Goal: Transaction & Acquisition: Book appointment/travel/reservation

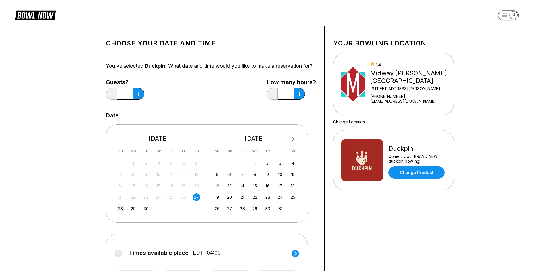
click at [121, 212] on div "28" at bounding box center [121, 208] width 8 height 8
click at [141, 99] on button at bounding box center [138, 93] width 11 height 11
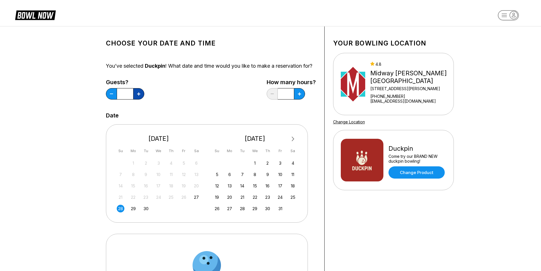
click at [141, 99] on button at bounding box center [138, 93] width 11 height 11
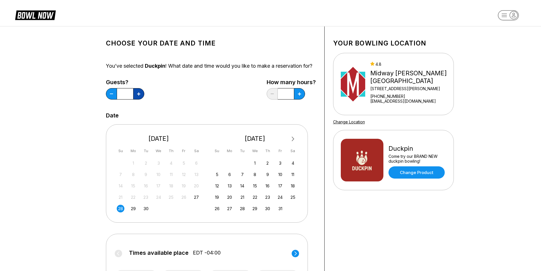
type input "*"
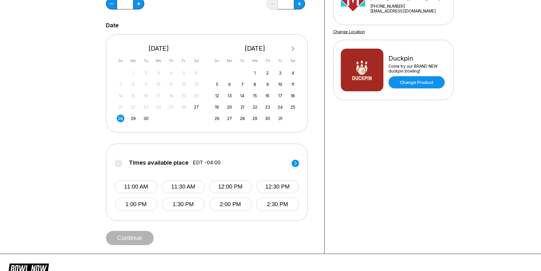
scroll to position [91, 0]
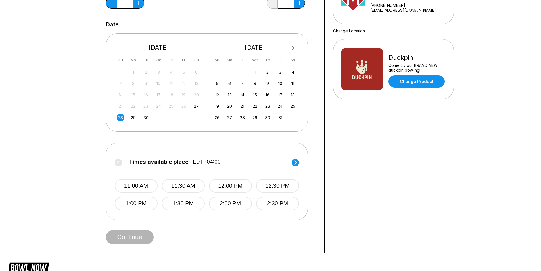
click at [296, 166] on circle at bounding box center [295, 161] width 7 height 7
click at [178, 190] on button "3:30 PM" at bounding box center [183, 185] width 43 height 13
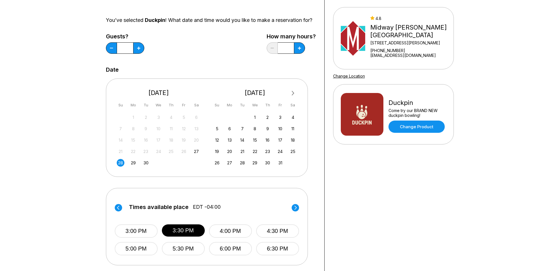
scroll to position [45, 0]
click at [298, 50] on icon at bounding box center [299, 48] width 3 height 3
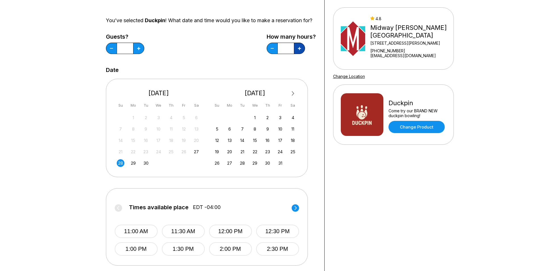
click at [298, 50] on icon at bounding box center [299, 48] width 3 height 3
type input "*"
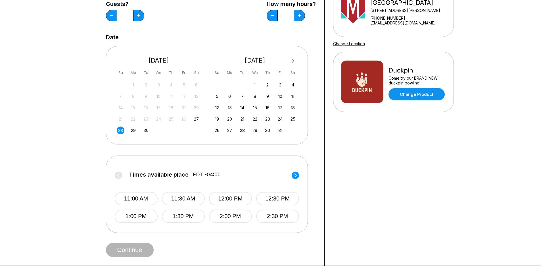
scroll to position [79, 0]
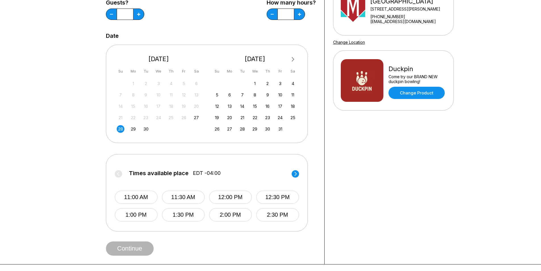
click at [295, 177] on circle at bounding box center [295, 173] width 7 height 7
click at [183, 203] on button "3:30 PM" at bounding box center [183, 196] width 43 height 13
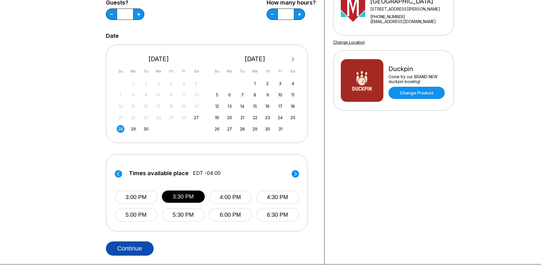
click at [138, 255] on button "Continue" at bounding box center [130, 248] width 48 height 14
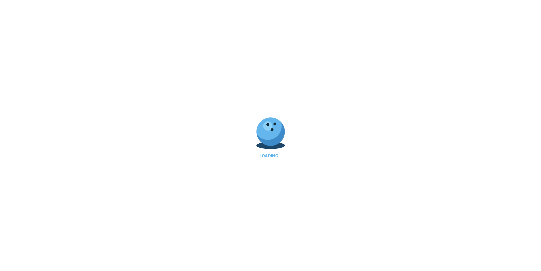
select select "**"
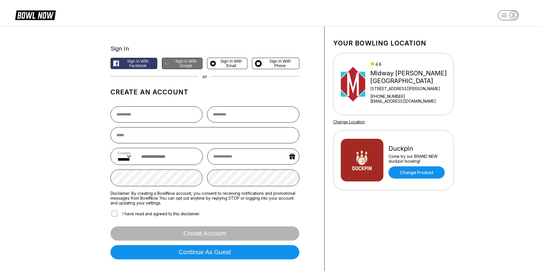
click at [186, 62] on span "Sign in with Google" at bounding box center [186, 63] width 27 height 9
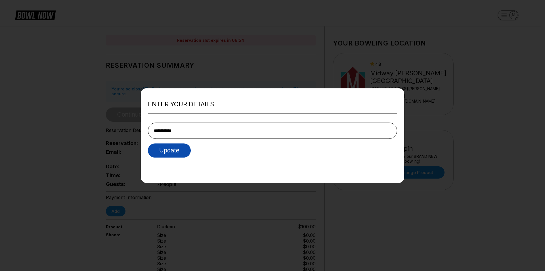
type input "**********"
click at [173, 153] on button "Update" at bounding box center [169, 150] width 43 height 14
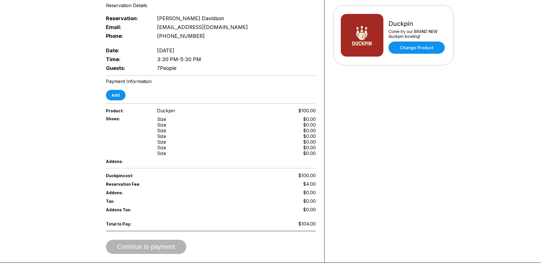
scroll to position [125, 0]
click at [115, 90] on button "Add" at bounding box center [116, 94] width 20 height 11
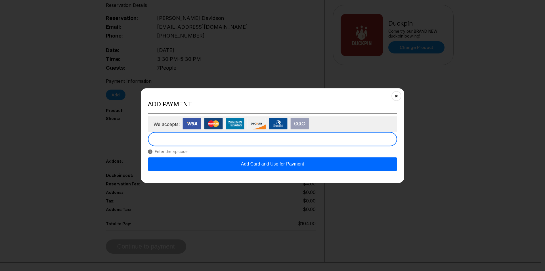
click at [279, 165] on button "Add Card and Use for Payment" at bounding box center [272, 164] width 249 height 14
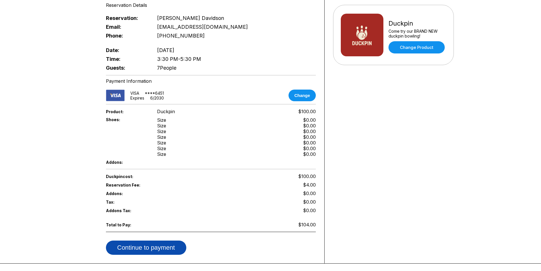
click at [154, 243] on button "Continue to payment" at bounding box center [146, 247] width 80 height 14
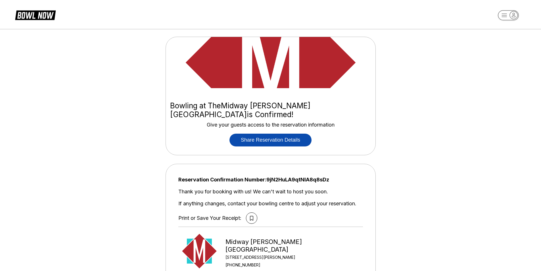
click at [280, 133] on button "Share Reservation Details" at bounding box center [270, 139] width 82 height 13
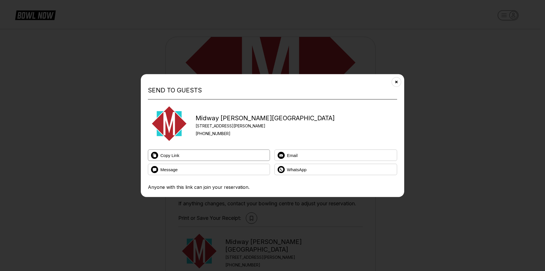
click at [216, 155] on button "Copy Link" at bounding box center [209, 154] width 122 height 11
click at [311, 158] on button "Email" at bounding box center [335, 154] width 123 height 11
click at [183, 154] on button "Copy Link" at bounding box center [209, 154] width 122 height 11
click at [398, 79] on button "Close" at bounding box center [396, 82] width 14 height 14
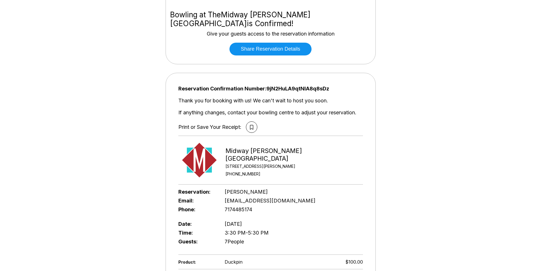
scroll to position [79, 0]
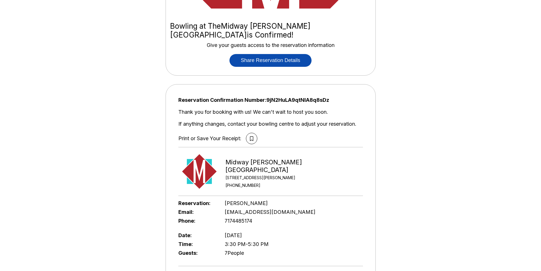
click at [291, 54] on button "Share Reservation Details" at bounding box center [270, 60] width 82 height 13
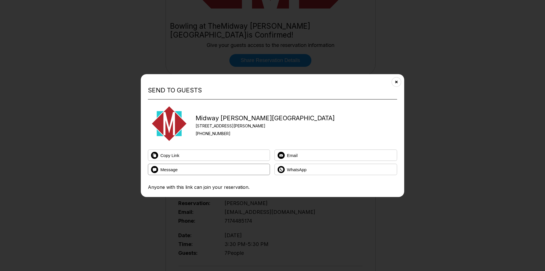
click at [232, 172] on button "Message" at bounding box center [209, 169] width 122 height 11
click at [397, 83] on icon "Close" at bounding box center [396, 81] width 5 height 5
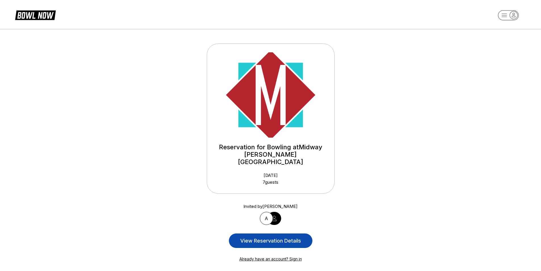
click at [290, 233] on link "View reservation details" at bounding box center [270, 240] width 83 height 14
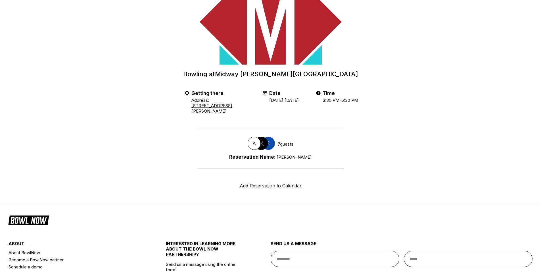
scroll to position [79, 0]
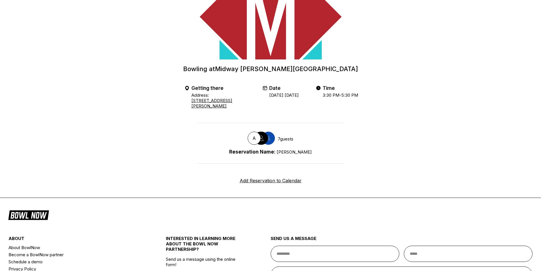
click at [280, 152] on div "A 7 guests Reservation Name: [PERSON_NAME]" at bounding box center [270, 143] width 146 height 41
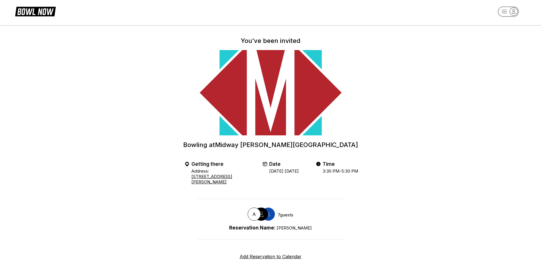
scroll to position [0, 0]
